Goal: Information Seeking & Learning: Learn about a topic

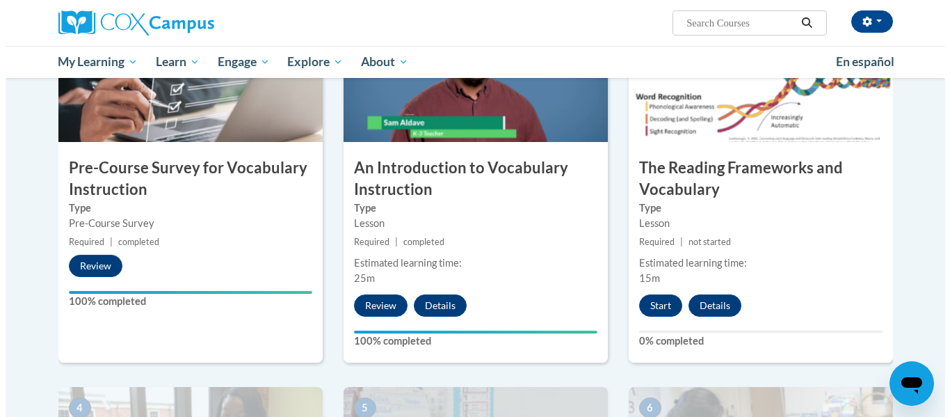
scroll to position [351, 0]
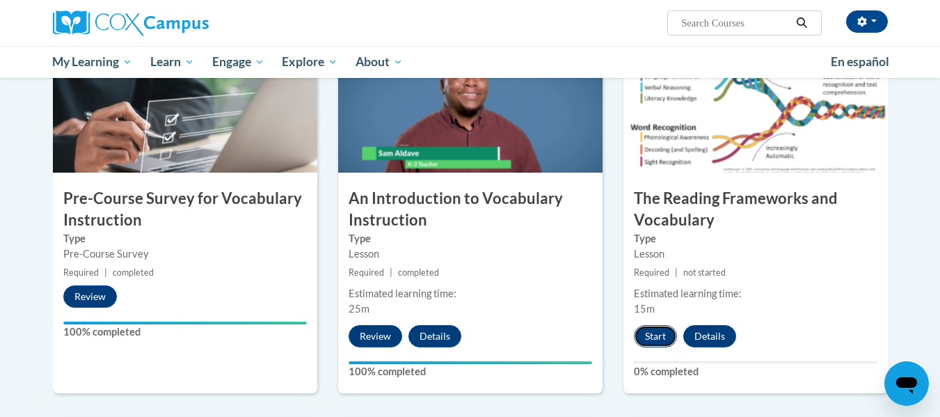
click at [655, 328] on button "Start" at bounding box center [655, 336] width 43 height 22
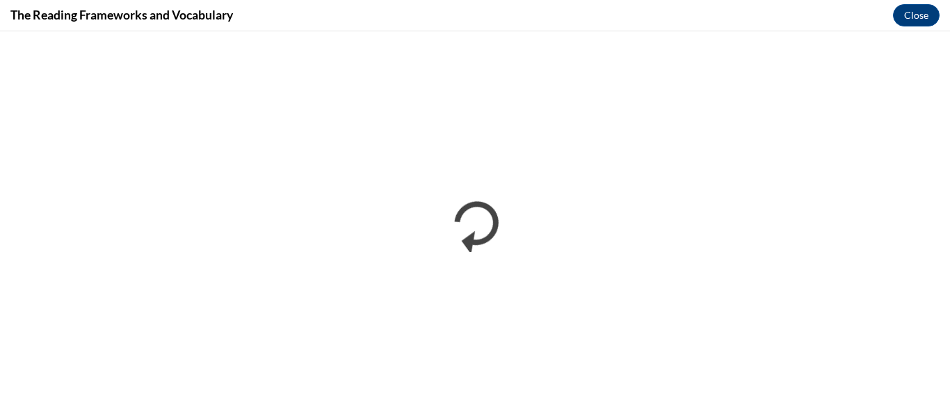
scroll to position [0, 0]
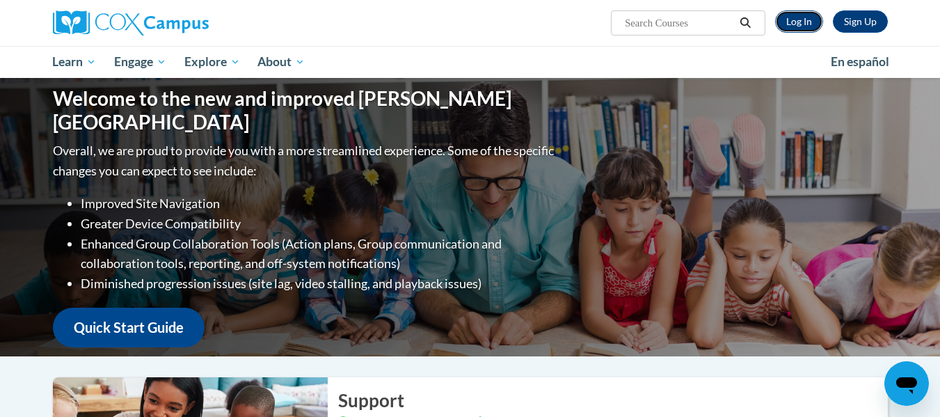
click at [803, 22] on link "Log In" at bounding box center [799, 21] width 48 height 22
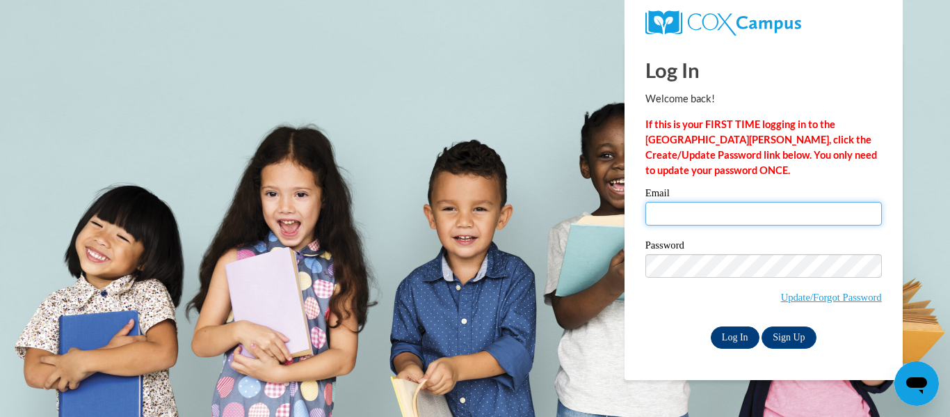
type input "[EMAIL_ADDRESS][DOMAIN_NAME]"
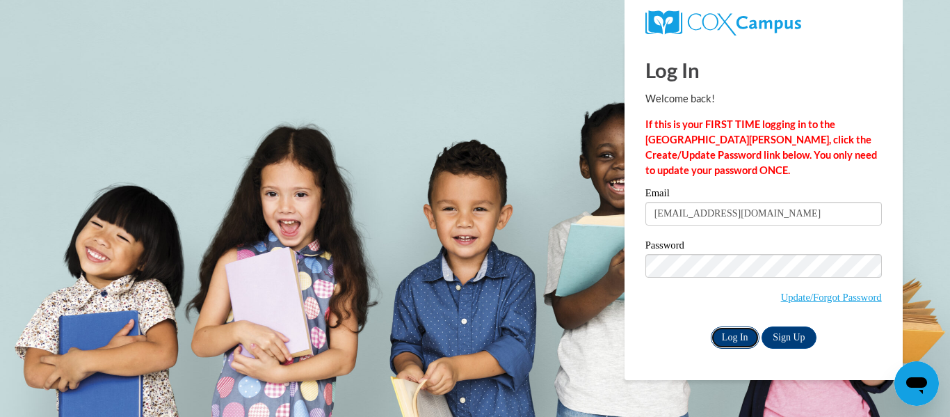
click at [733, 333] on input "Log In" at bounding box center [735, 337] width 49 height 22
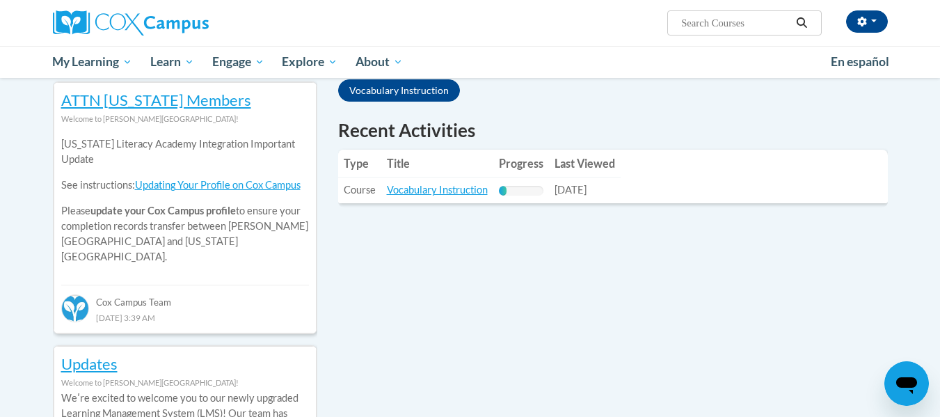
scroll to position [463, 0]
click at [455, 187] on link "Vocabulary Instruction" at bounding box center [437, 189] width 101 height 12
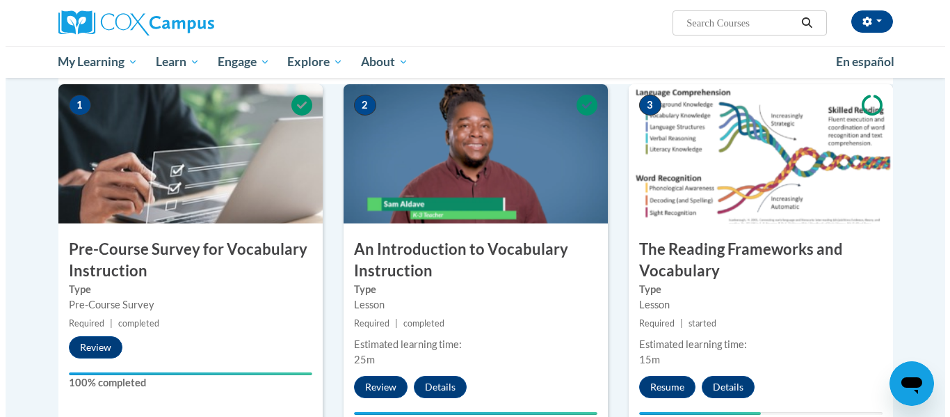
scroll to position [301, 0]
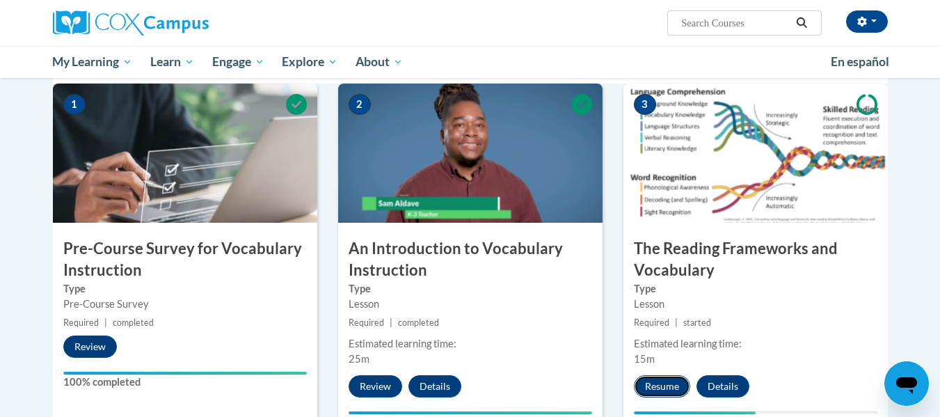
click at [662, 394] on button "Resume" at bounding box center [662, 386] width 56 height 22
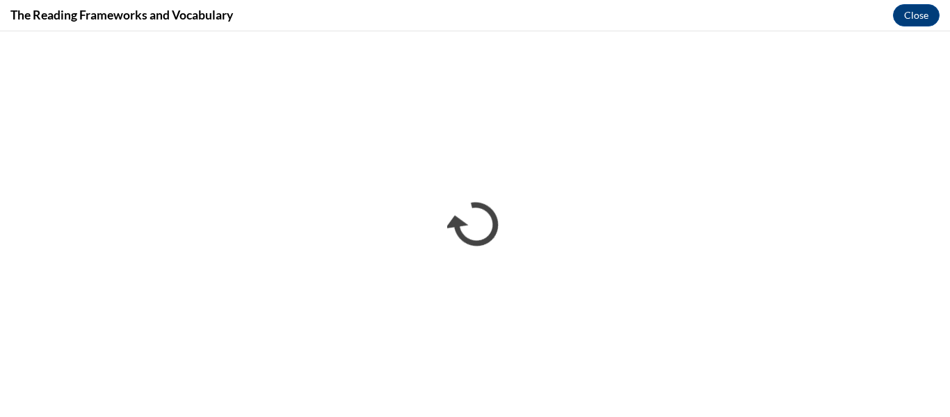
scroll to position [0, 0]
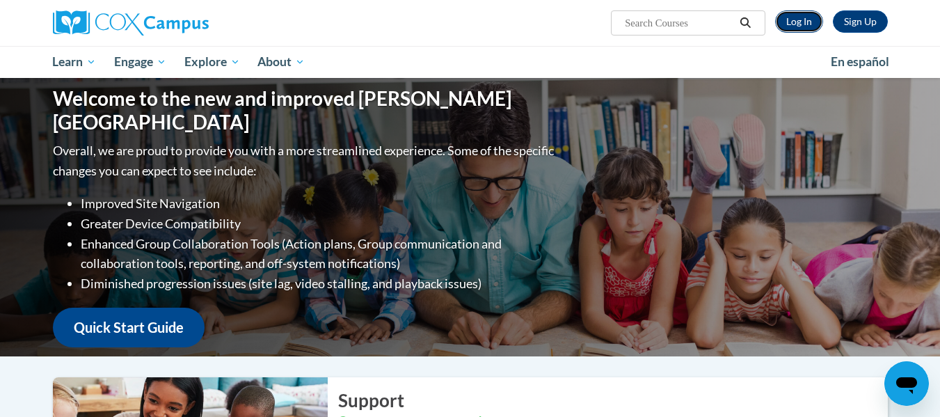
click at [799, 17] on link "Log In" at bounding box center [799, 21] width 48 height 22
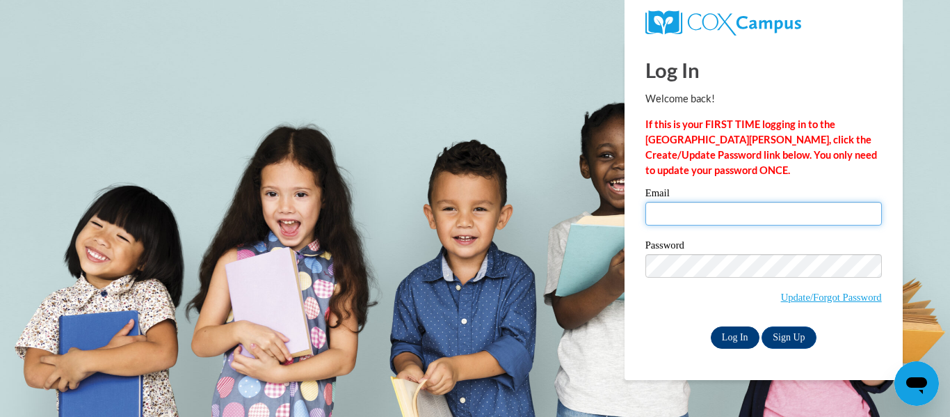
type input "[EMAIL_ADDRESS][DOMAIN_NAME]"
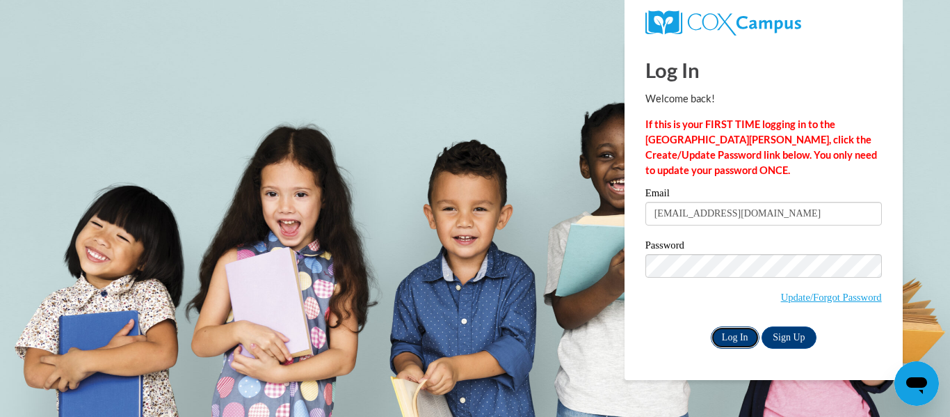
click at [740, 330] on input "Log In" at bounding box center [735, 337] width 49 height 22
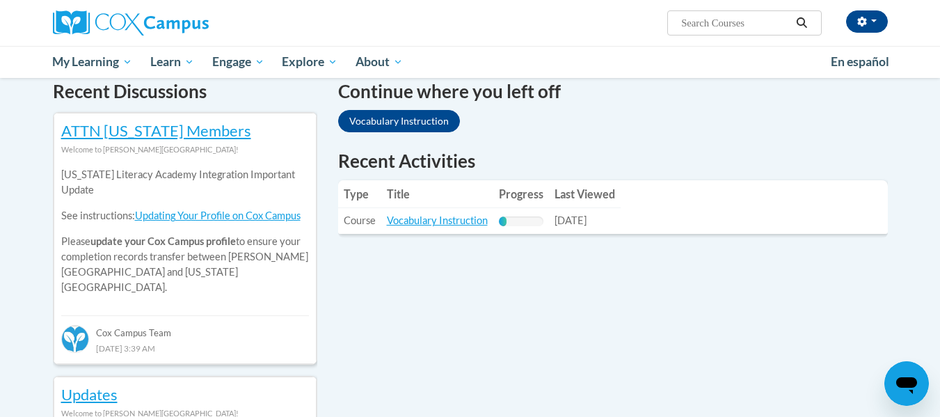
scroll to position [432, 0]
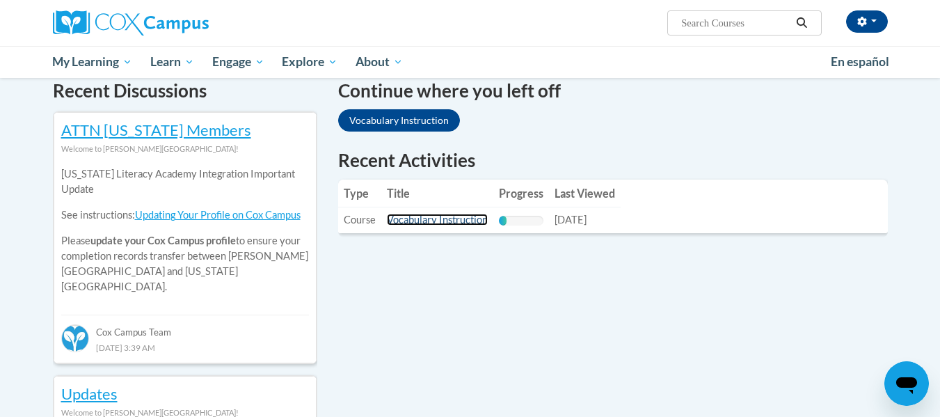
click at [461, 221] on link "Vocabulary Instruction" at bounding box center [437, 220] width 101 height 12
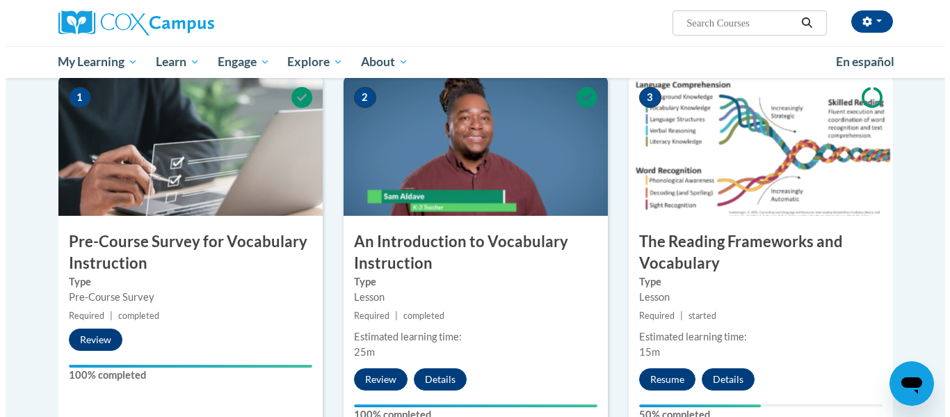
scroll to position [308, 0]
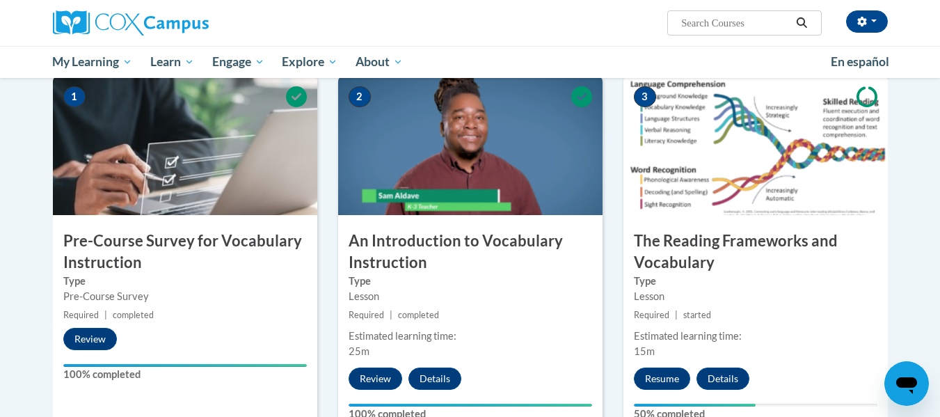
click at [673, 397] on div "3 The Reading Frameworks and Vocabulary Type Lesson Required | started Estimate…" at bounding box center [755, 256] width 264 height 360
click at [669, 381] on button "Resume" at bounding box center [662, 378] width 56 height 22
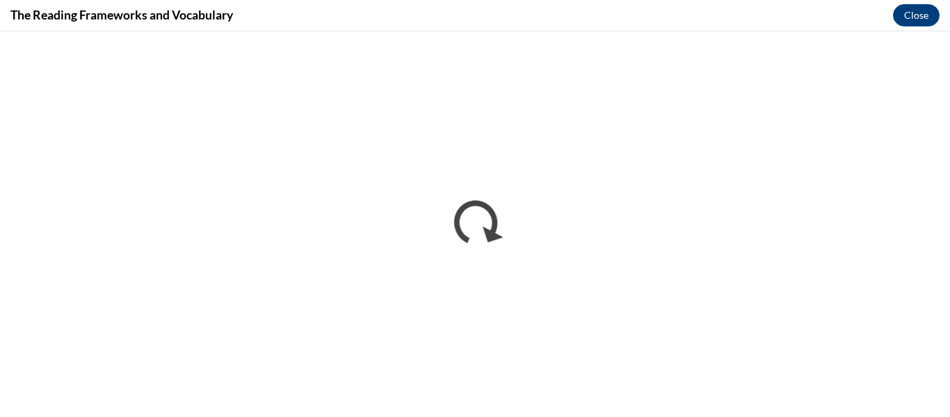
scroll to position [0, 0]
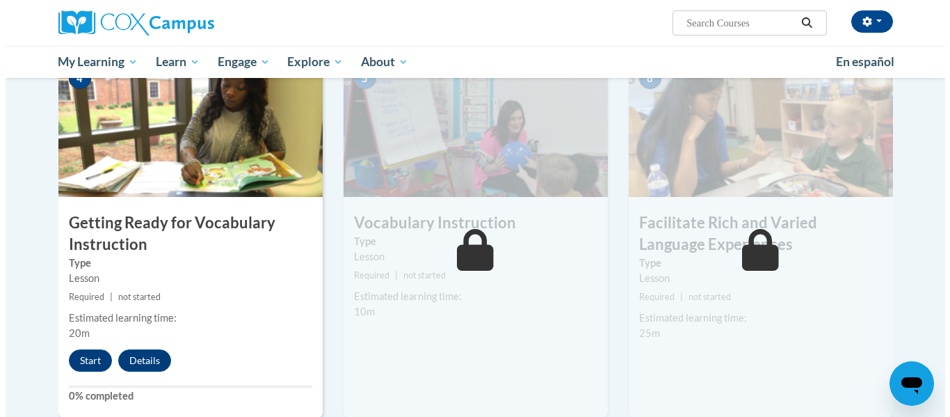
scroll to position [711, 0]
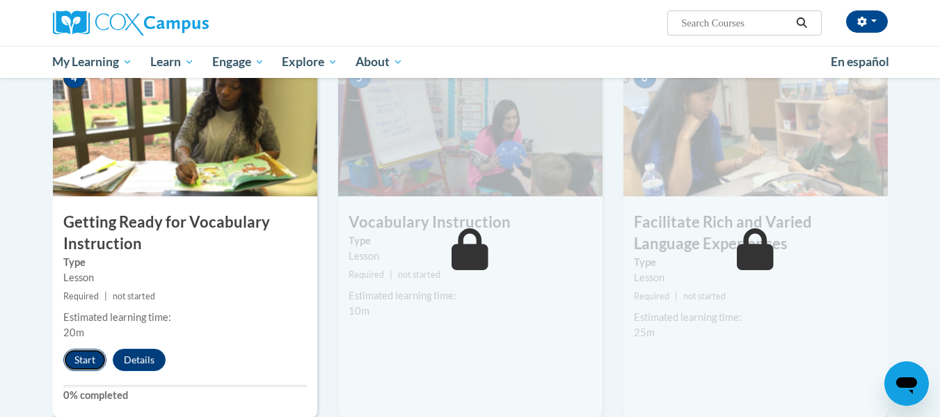
click at [86, 359] on button "Start" at bounding box center [84, 360] width 43 height 22
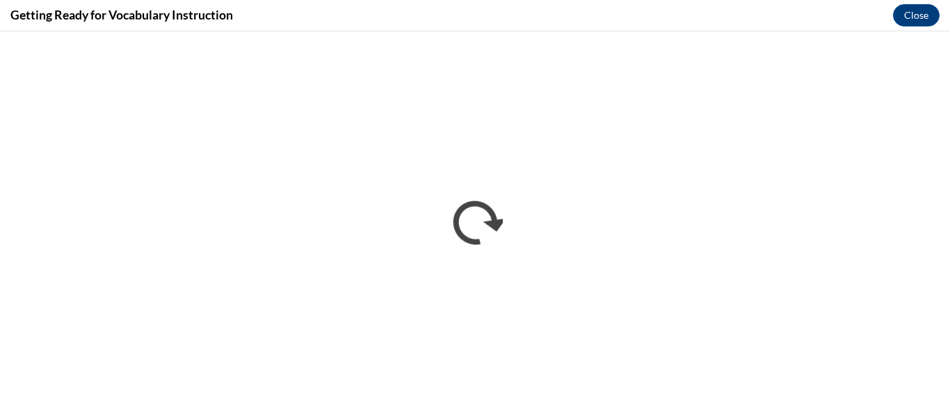
scroll to position [0, 0]
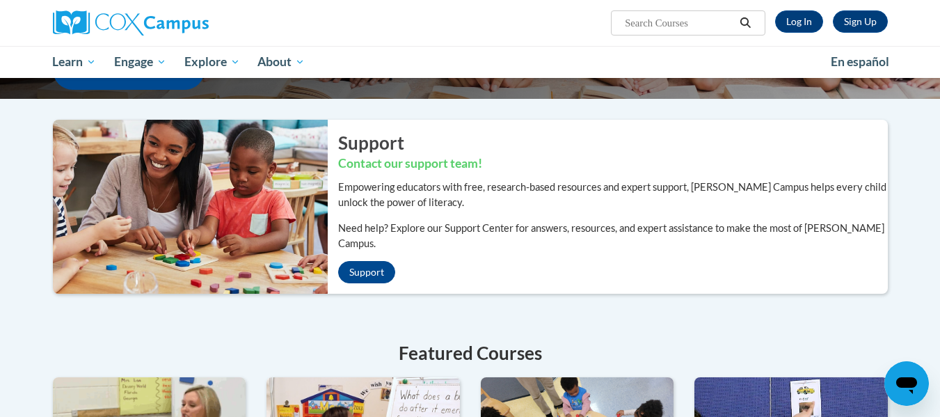
scroll to position [257, 0]
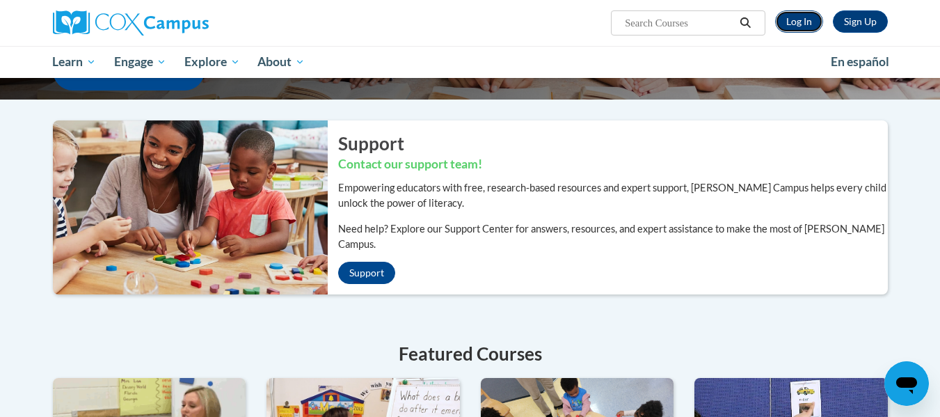
click at [804, 21] on link "Log In" at bounding box center [799, 21] width 48 height 22
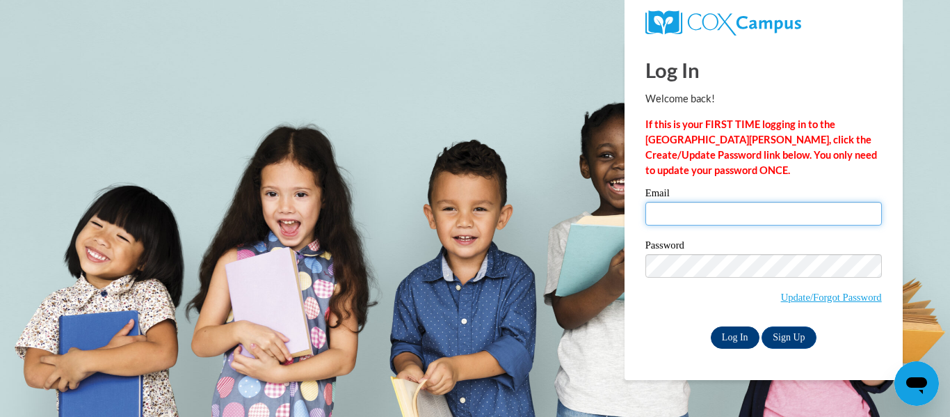
type input "dbiernat@kusd.edu"
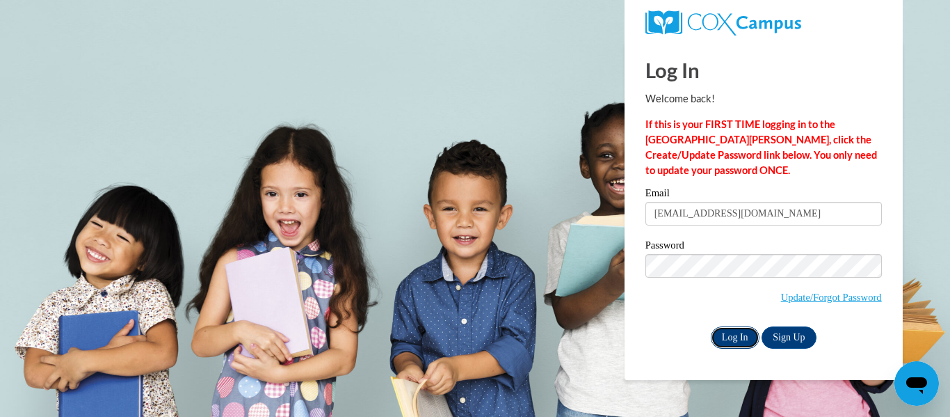
click at [726, 334] on input "Log In" at bounding box center [735, 337] width 49 height 22
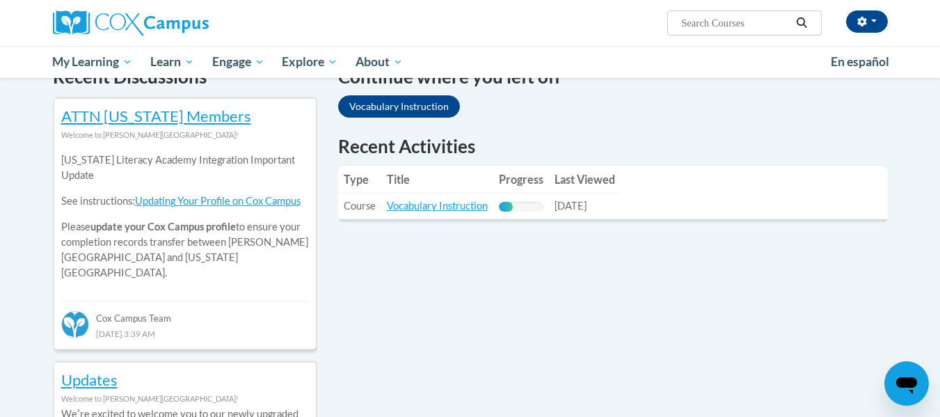
scroll to position [447, 0]
click at [440, 200] on link "Vocabulary Instruction" at bounding box center [437, 205] width 101 height 12
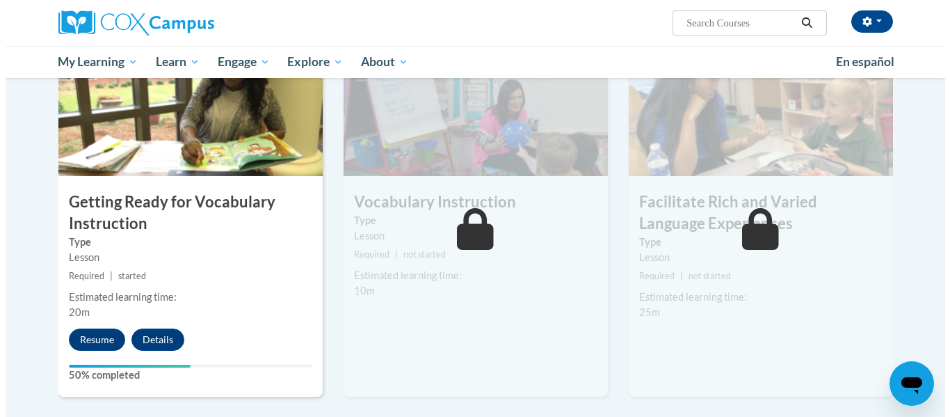
scroll to position [732, 0]
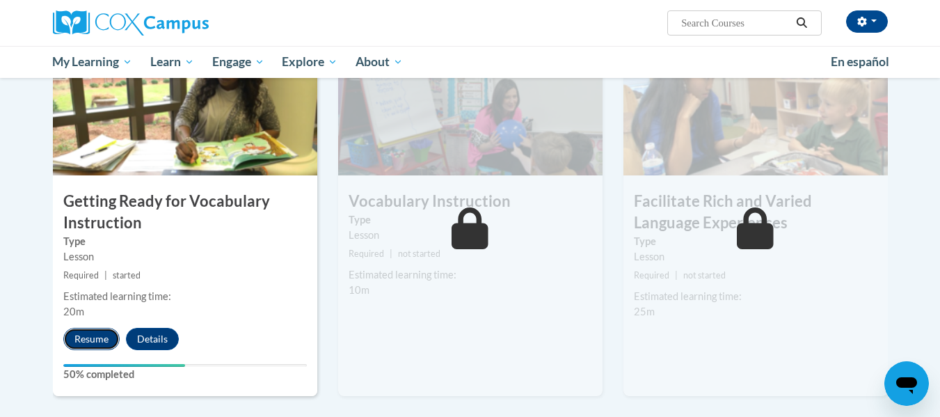
click at [92, 335] on button "Resume" at bounding box center [91, 339] width 56 height 22
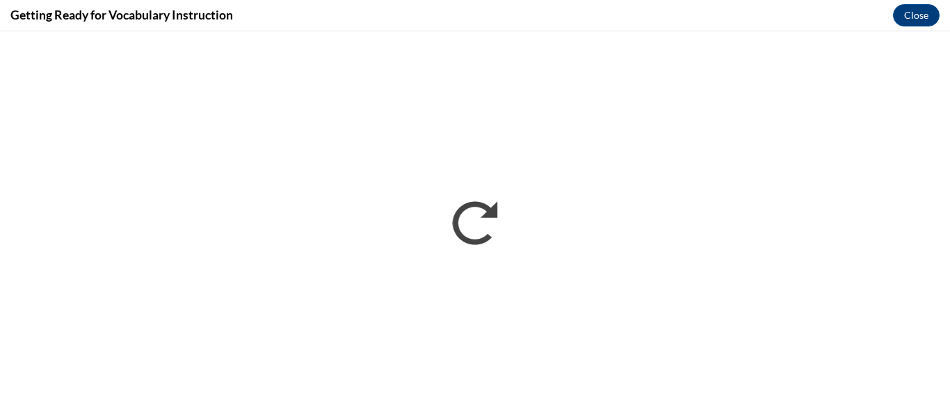
scroll to position [0, 0]
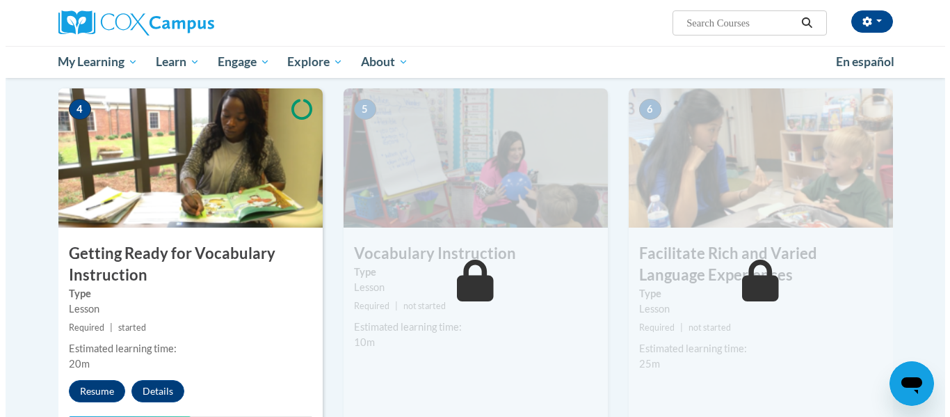
scroll to position [771, 0]
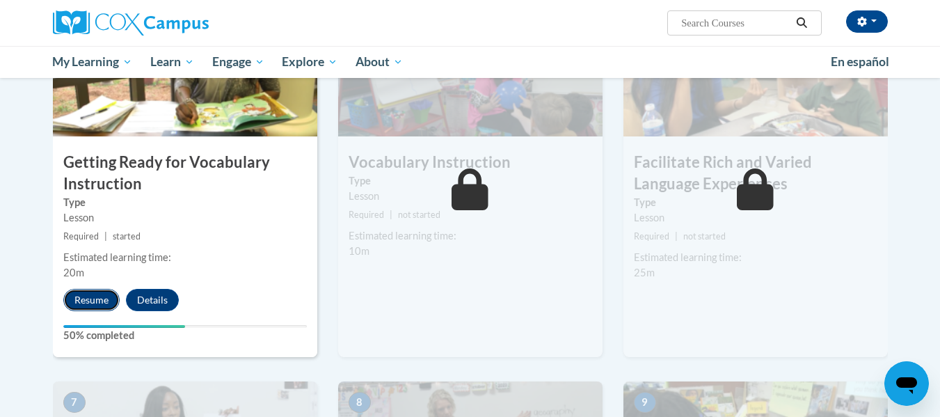
click at [100, 294] on button "Resume" at bounding box center [91, 300] width 56 height 22
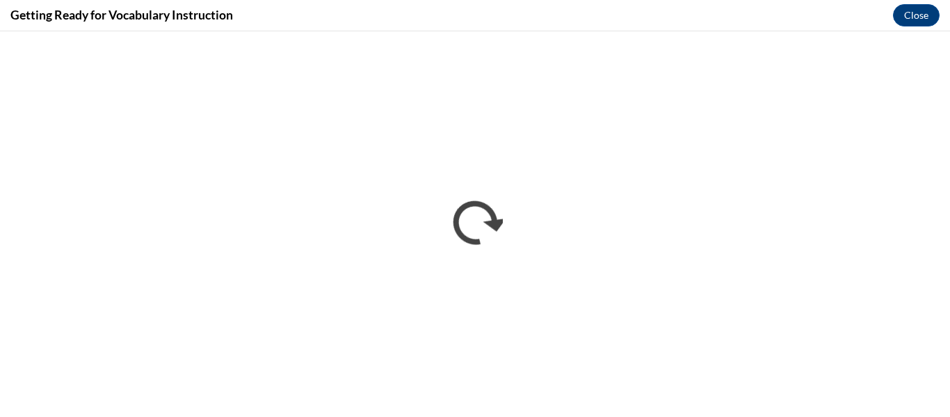
scroll to position [0, 0]
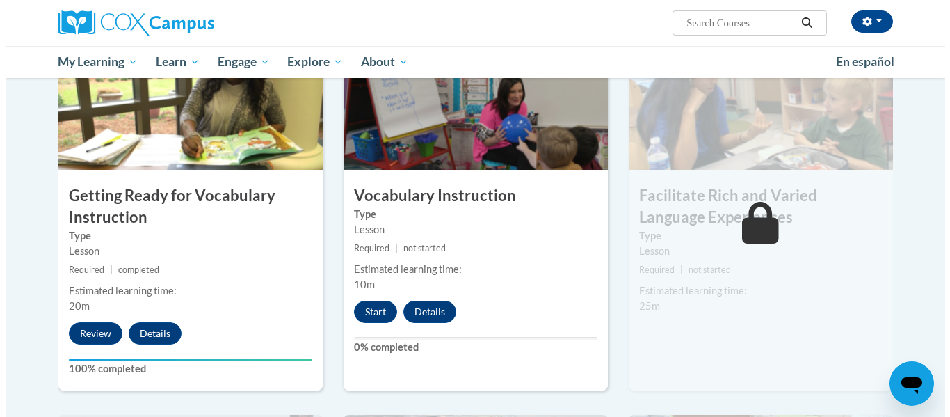
scroll to position [762, 0]
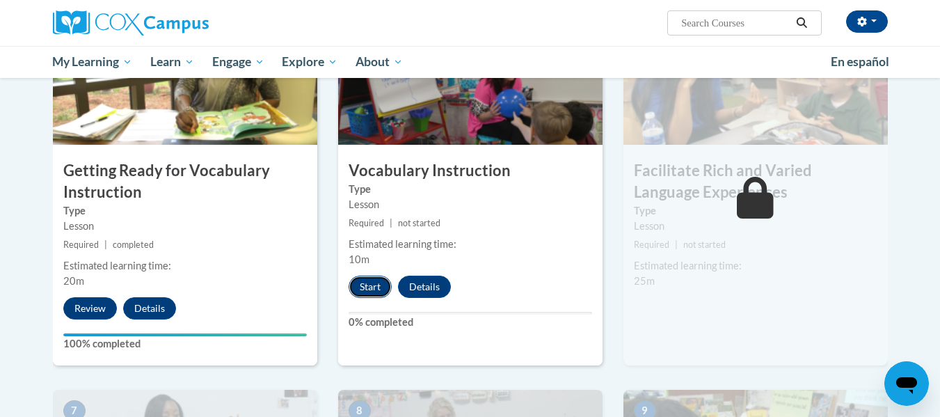
click at [375, 285] on button "Start" at bounding box center [370, 286] width 43 height 22
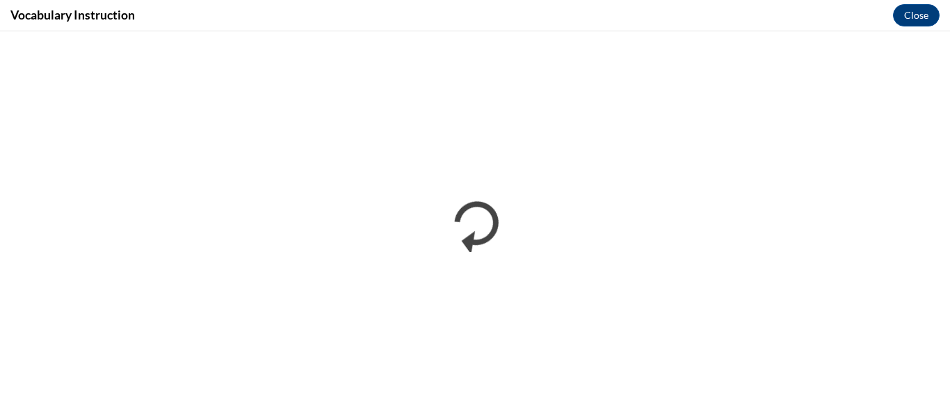
scroll to position [0, 0]
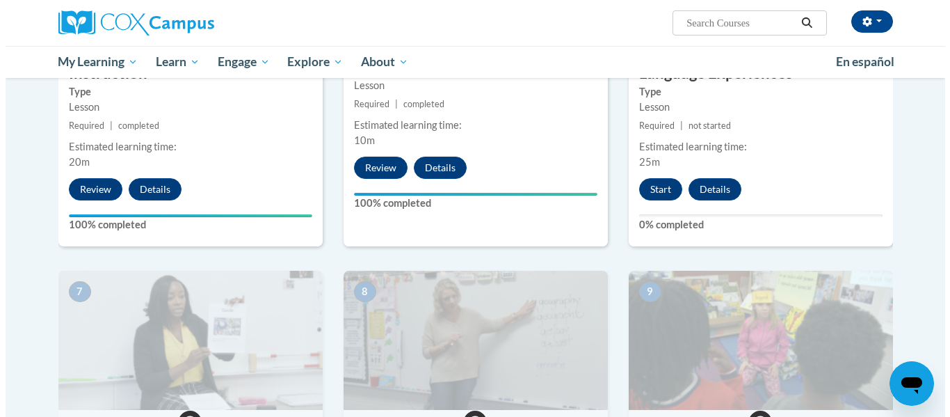
scroll to position [914, 0]
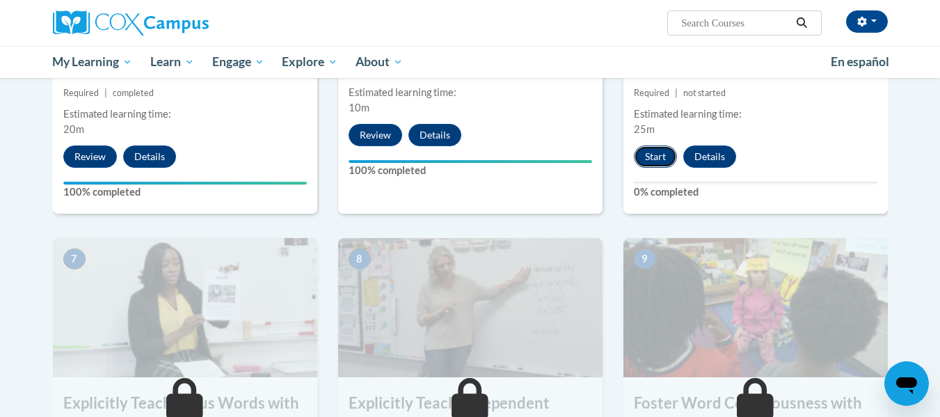
click at [651, 160] on button "Start" at bounding box center [655, 156] width 43 height 22
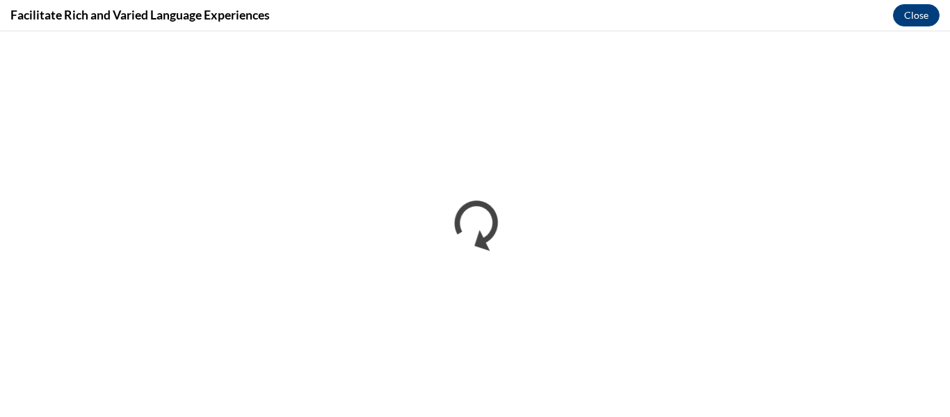
scroll to position [0, 0]
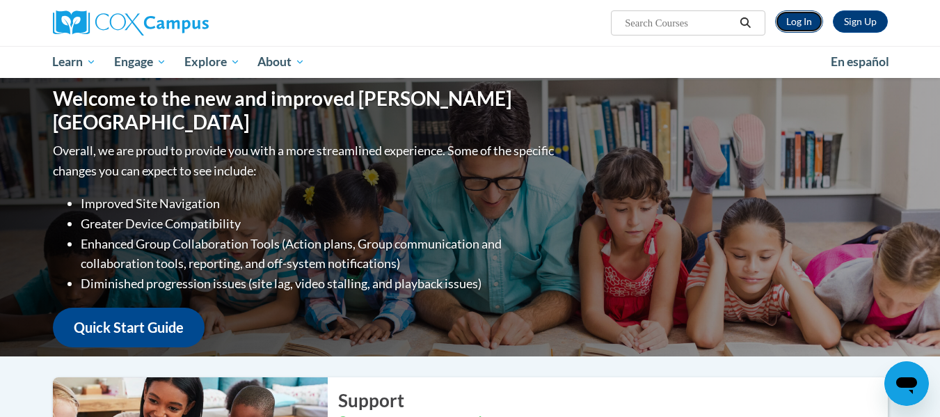
click at [794, 18] on link "Log In" at bounding box center [799, 21] width 48 height 22
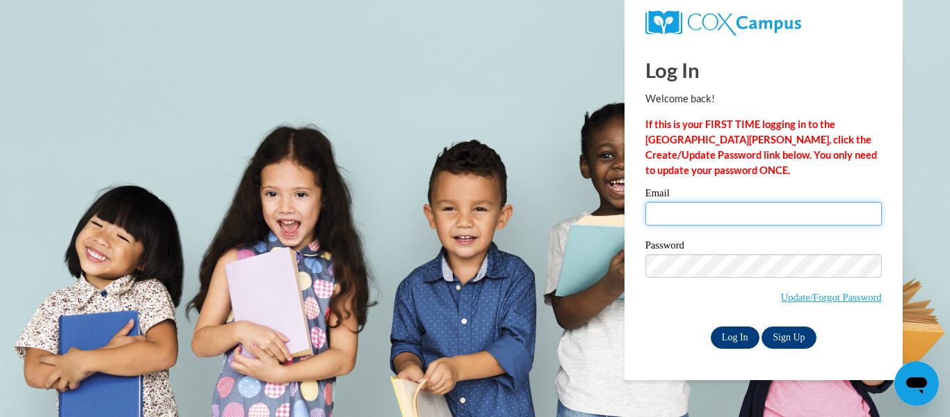
type input "dbiernat@kusd.edu"
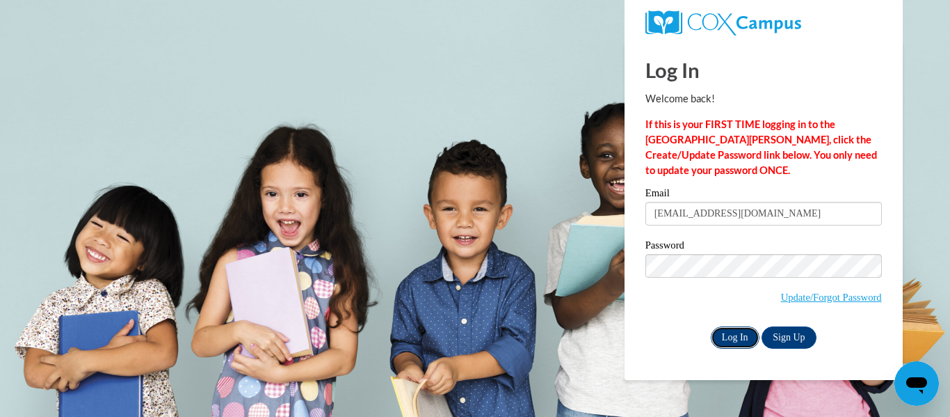
click at [738, 335] on input "Log In" at bounding box center [735, 337] width 49 height 22
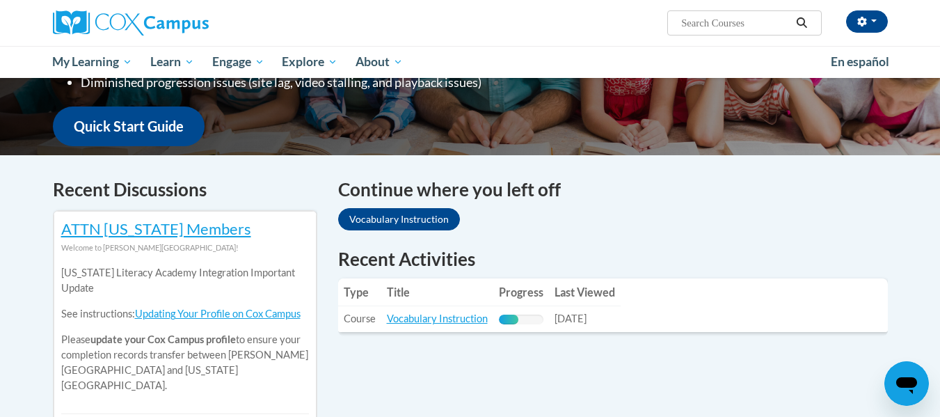
scroll to position [362, 0]
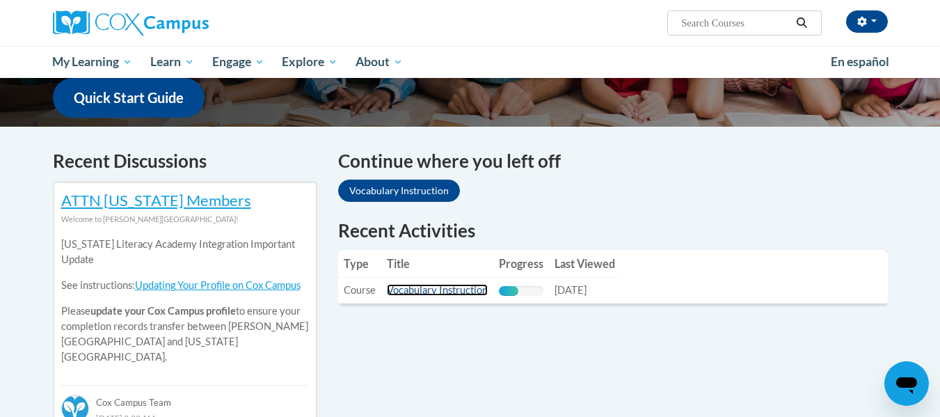
click at [458, 287] on link "Vocabulary Instruction" at bounding box center [437, 290] width 101 height 12
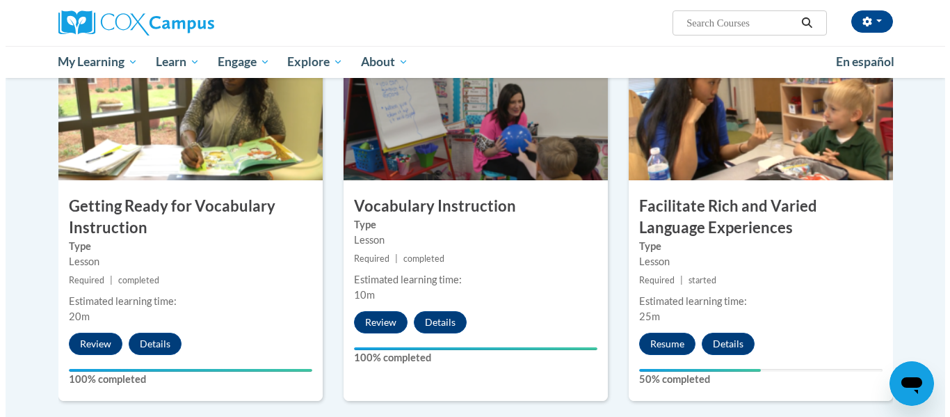
scroll to position [728, 0]
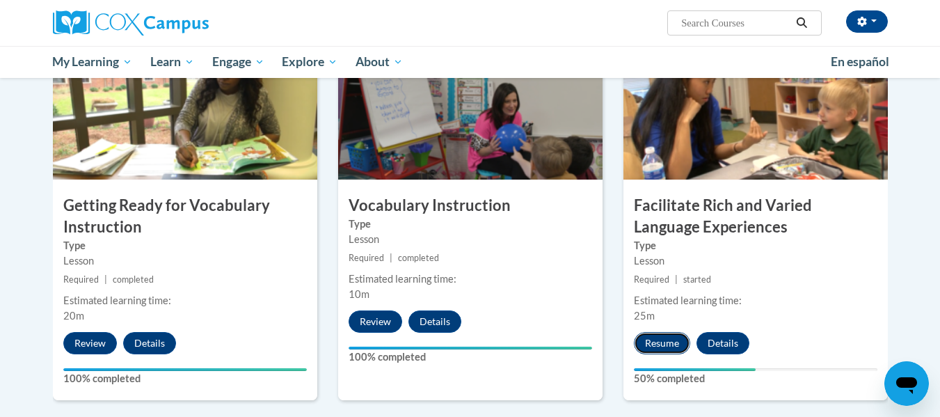
click at [650, 342] on button "Resume" at bounding box center [662, 343] width 56 height 22
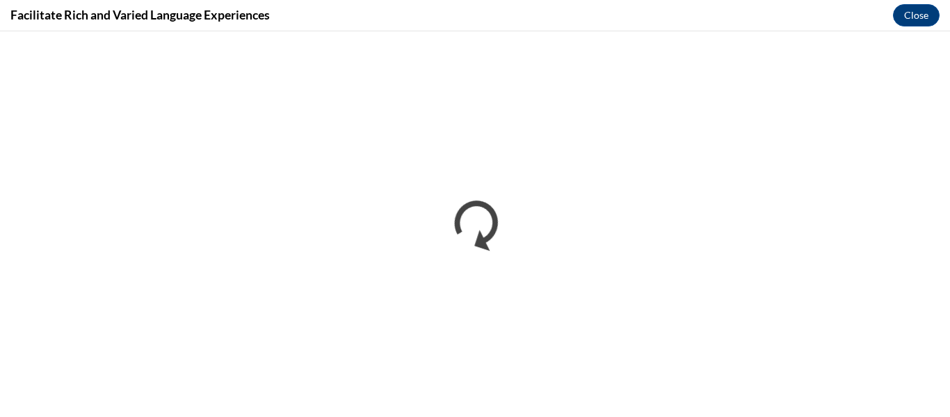
scroll to position [0, 0]
